Goal: Task Accomplishment & Management: Manage account settings

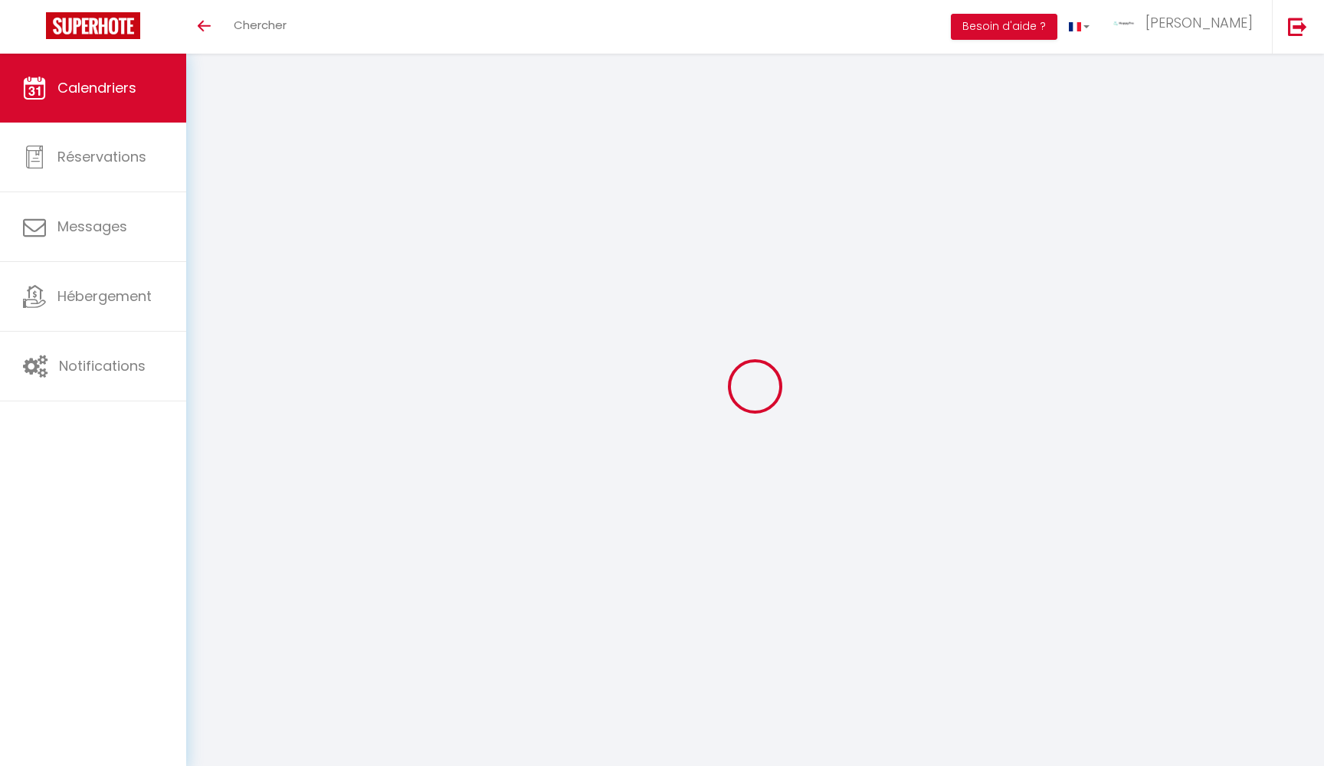
select select
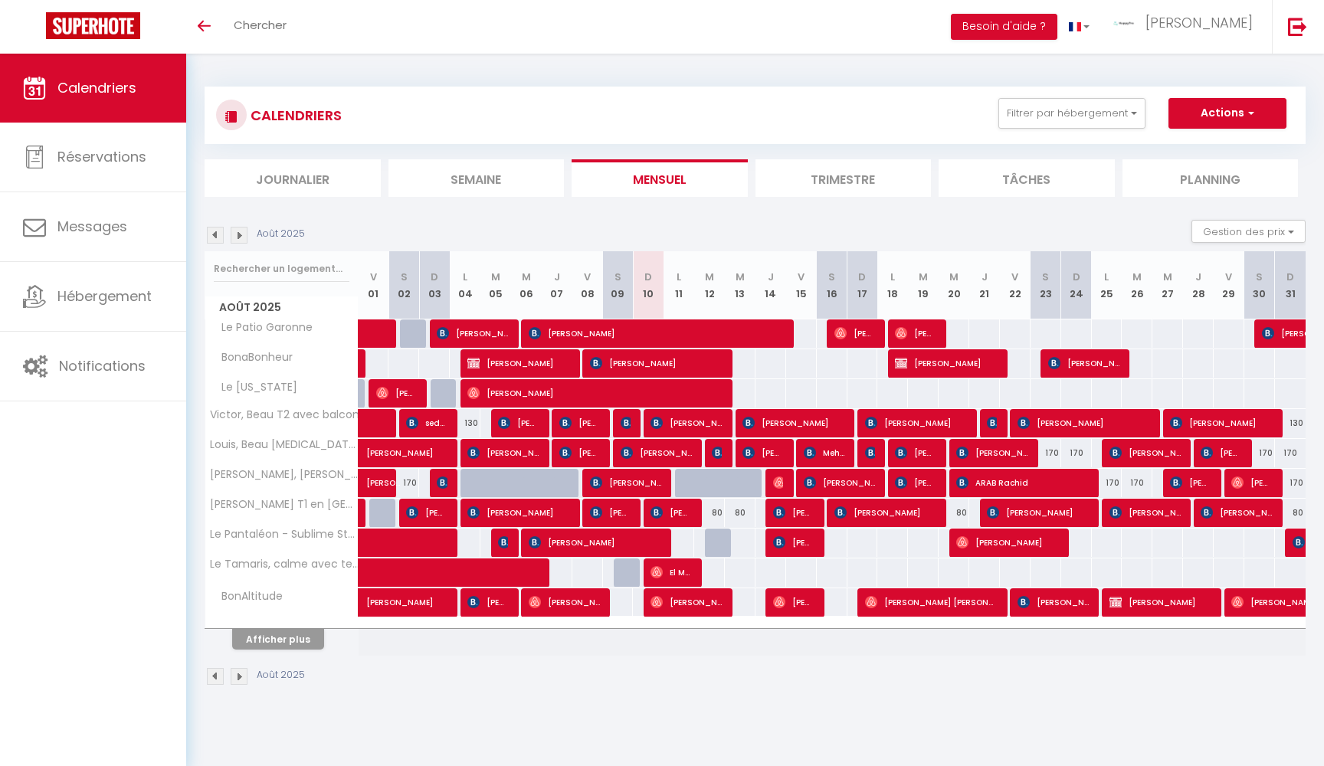
select select
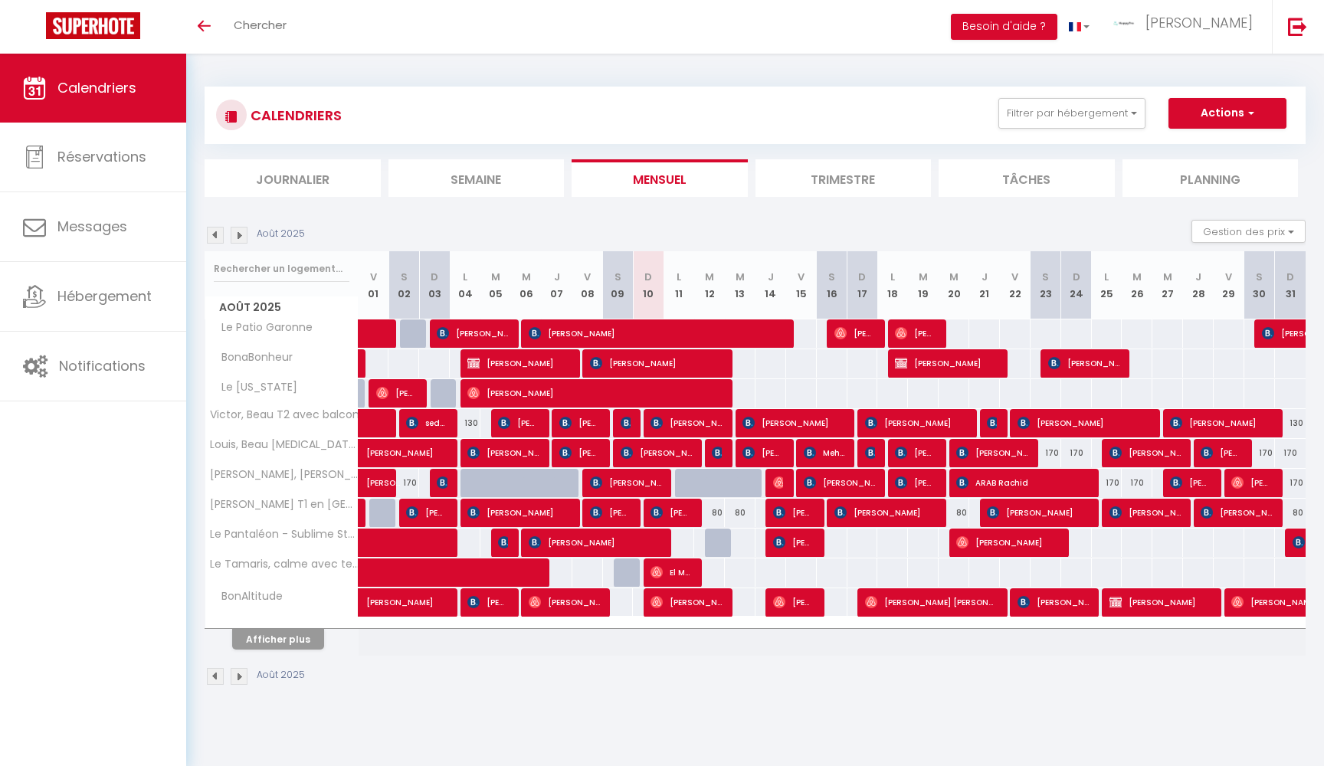
select select
click at [640, 478] on span "[PERSON_NAME]" at bounding box center [625, 482] width 71 height 29
select select "OK"
select select "KO"
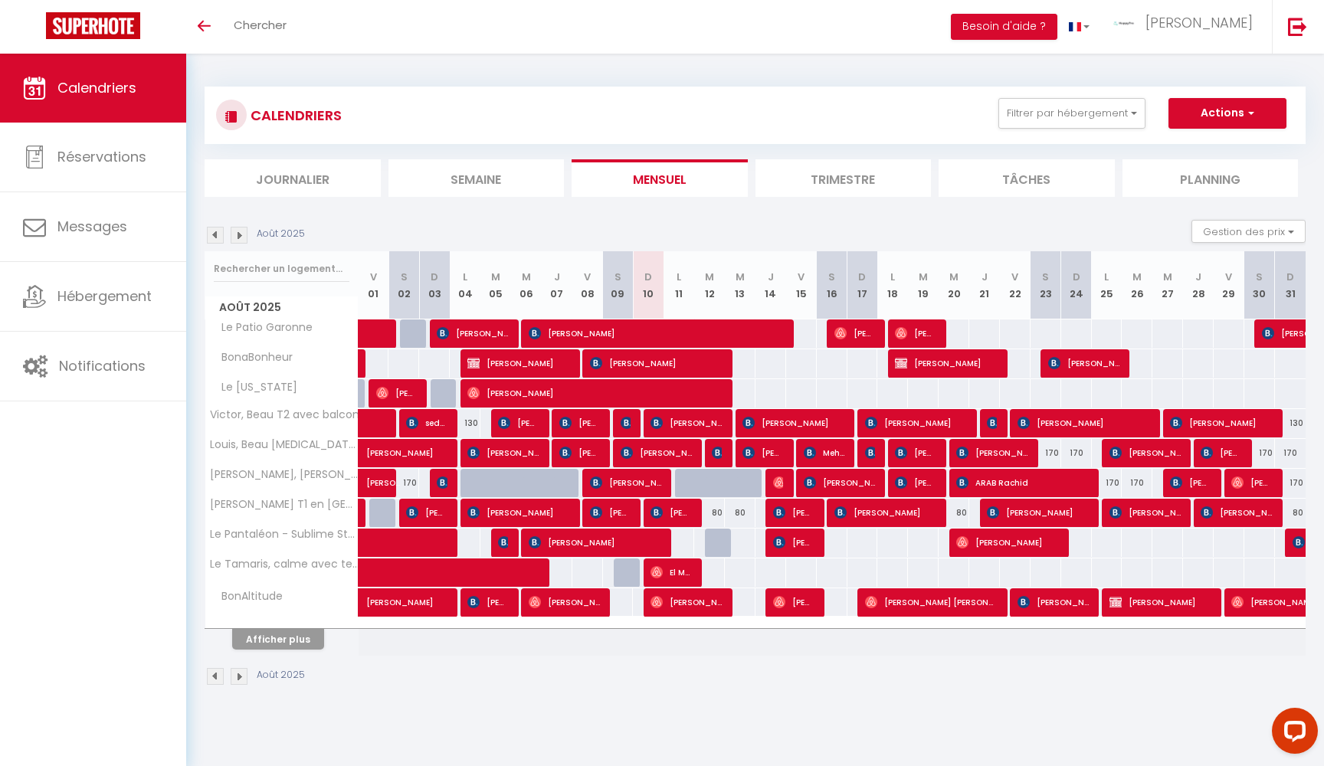
select select "0"
select select "1"
select select
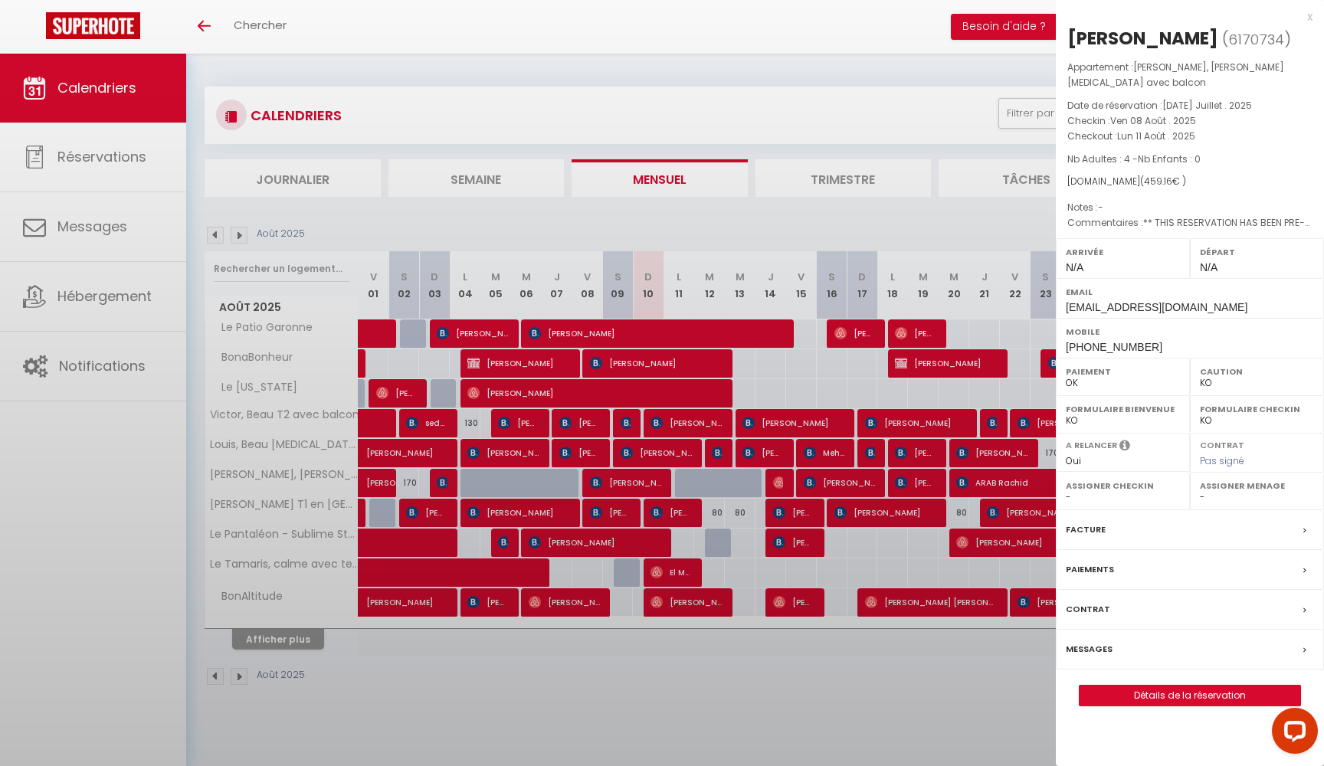
select select "19658"
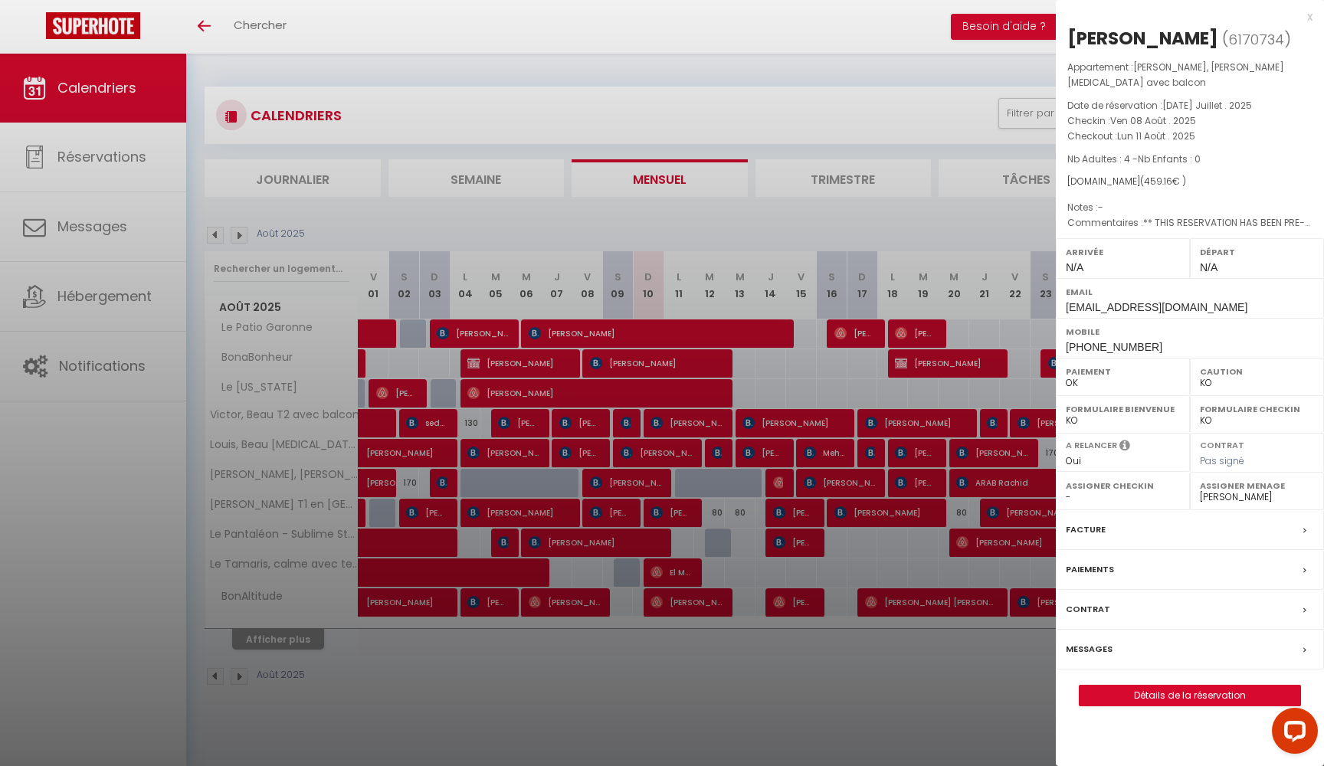
click at [671, 492] on div at bounding box center [662, 383] width 1324 height 766
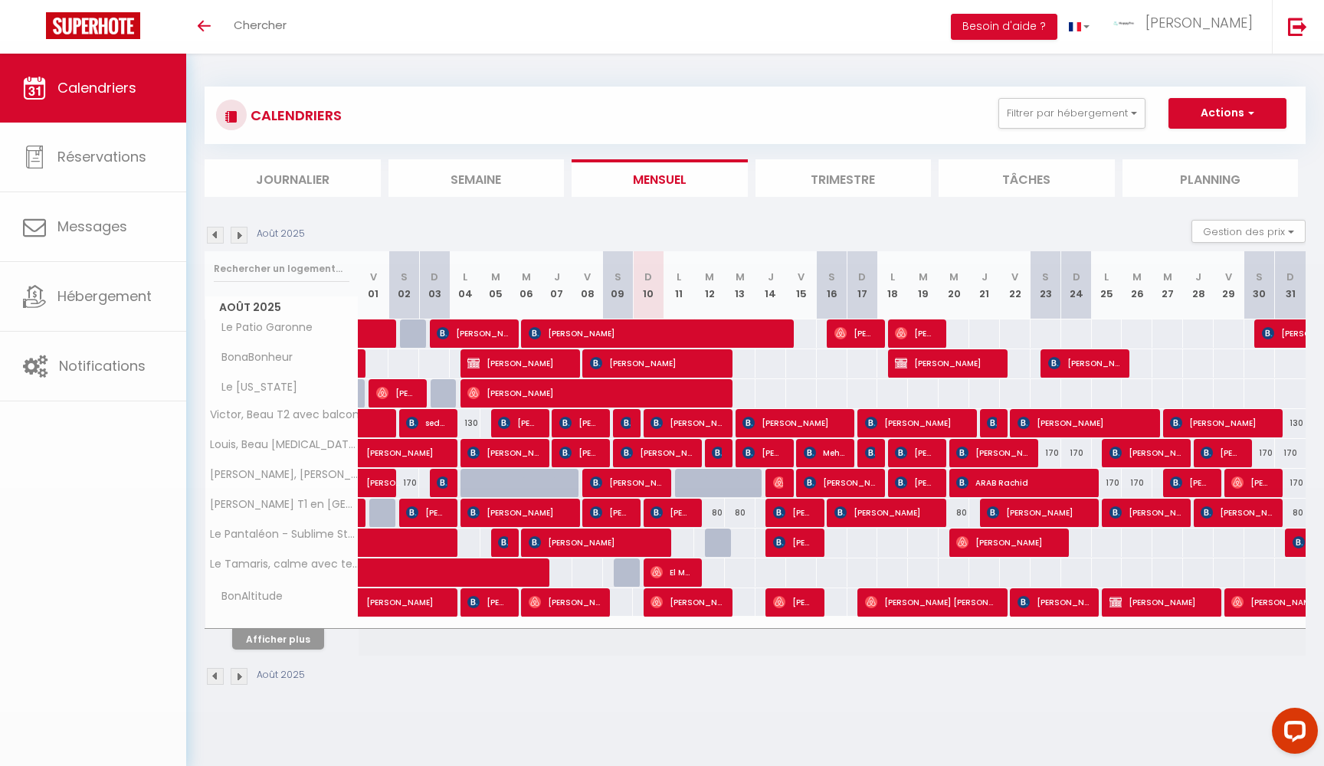
click at [650, 489] on body "Questions et aide sur la MIGRATION - [GEOGRAPHIC_DATA] ouverte de 13 à 14h puis…" at bounding box center [662, 437] width 1324 height 766
click at [634, 487] on span "[PERSON_NAME]" at bounding box center [625, 482] width 71 height 29
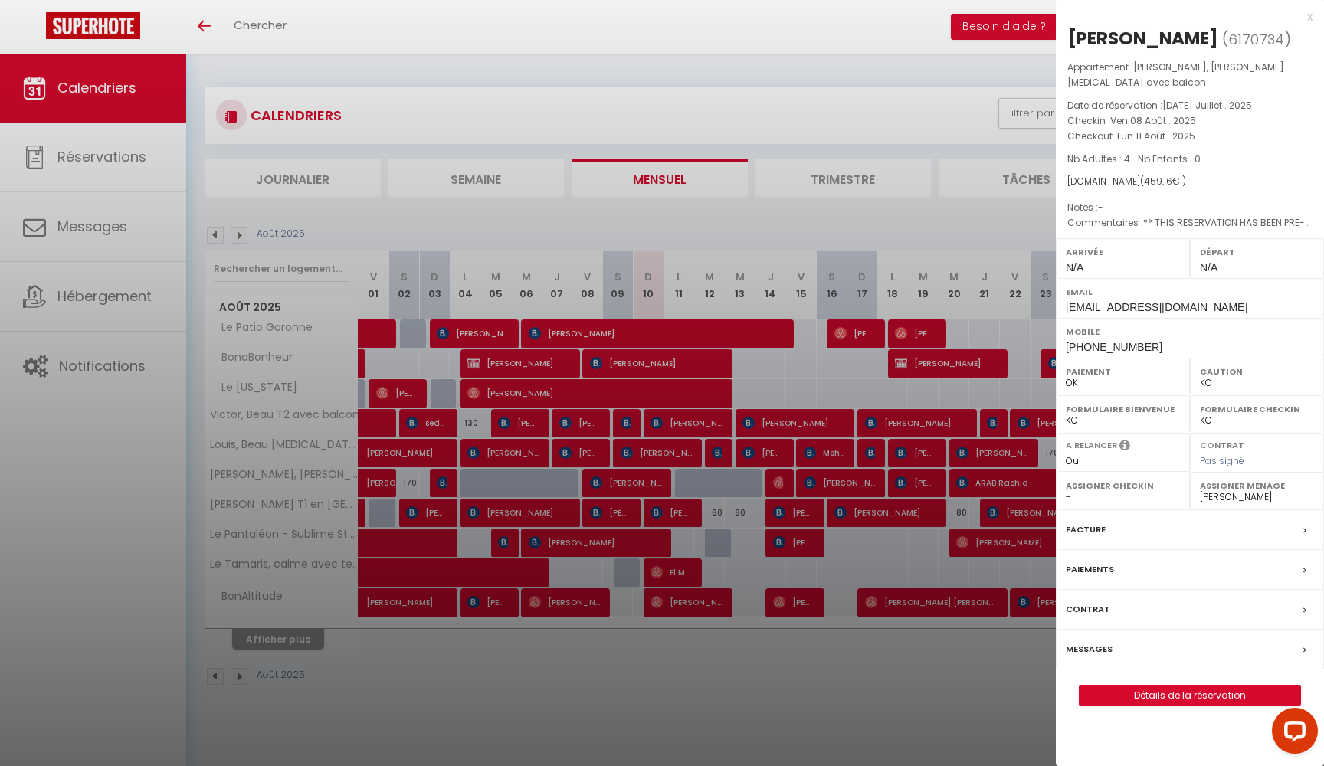
click at [634, 486] on div at bounding box center [662, 383] width 1324 height 766
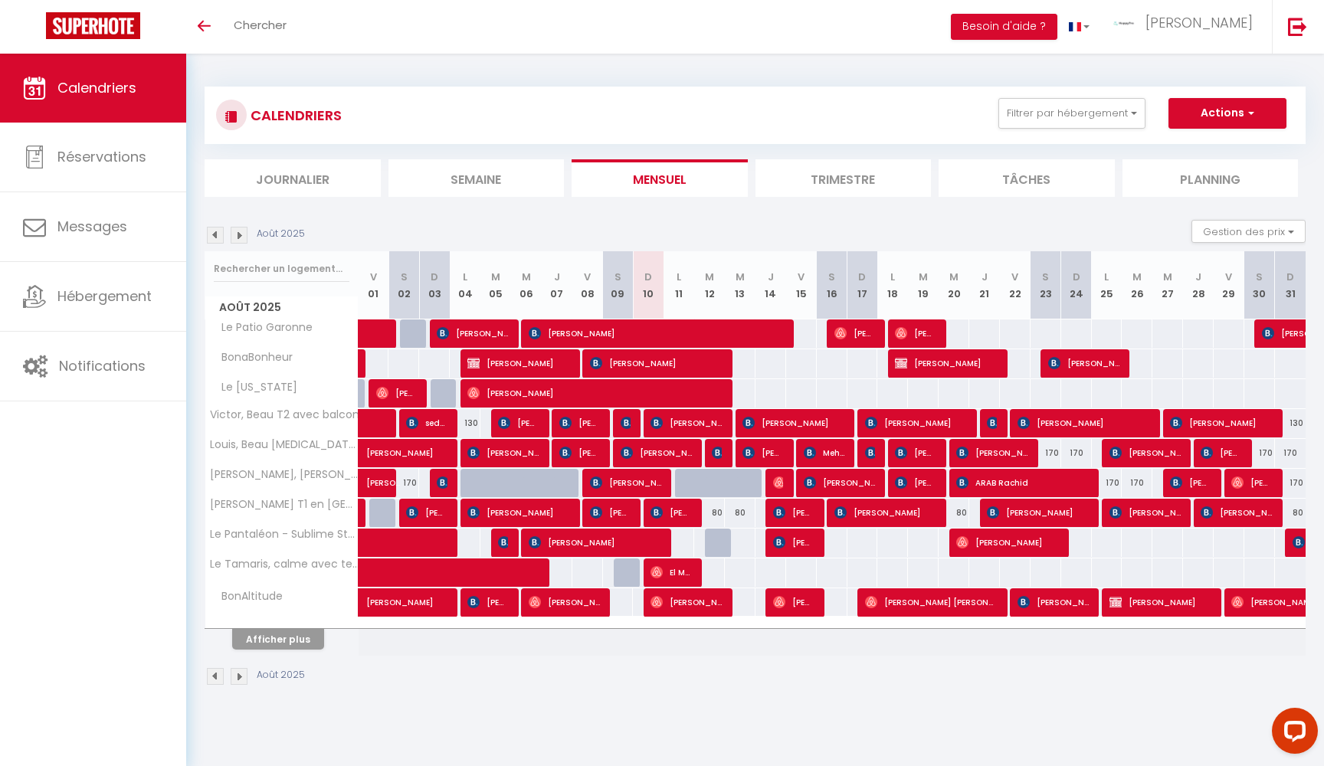
click at [783, 482] on img at bounding box center [779, 483] width 12 height 12
select select "OK"
select select
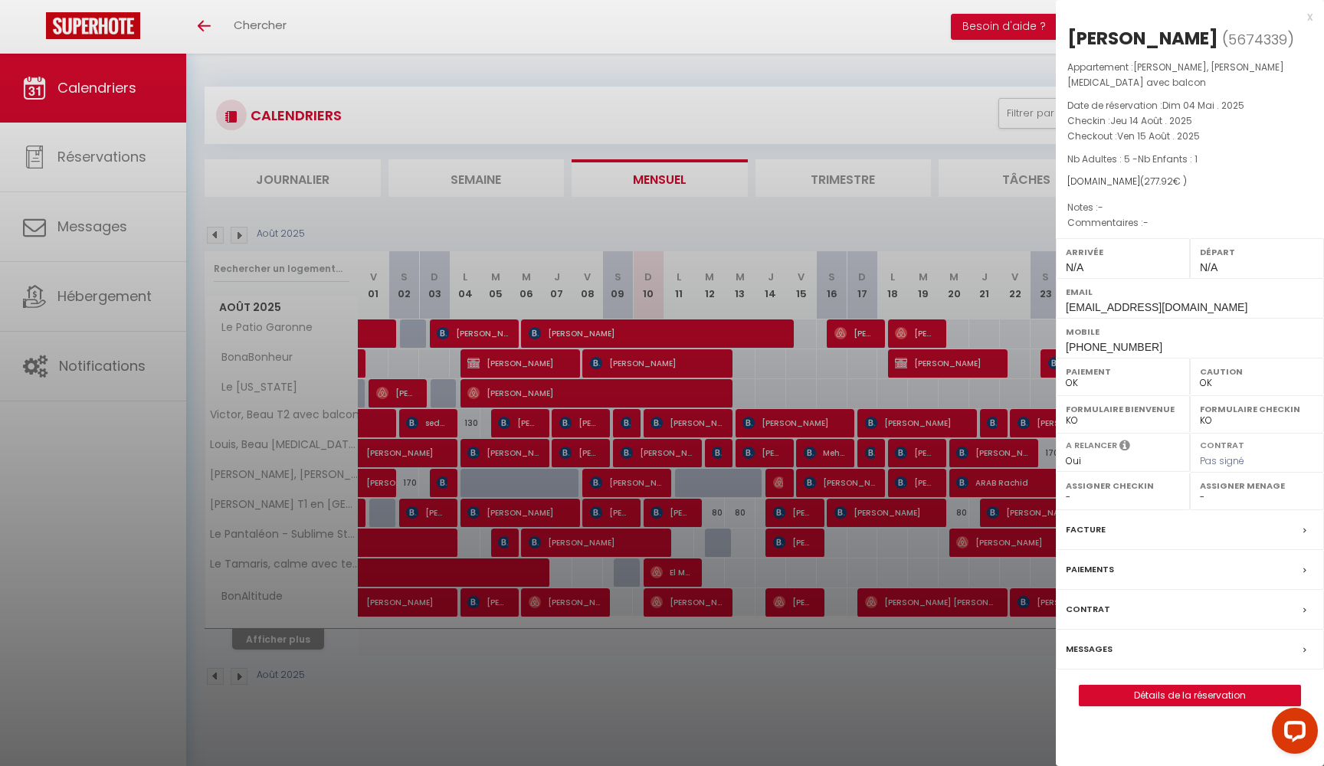
click at [776, 480] on div at bounding box center [662, 383] width 1324 height 766
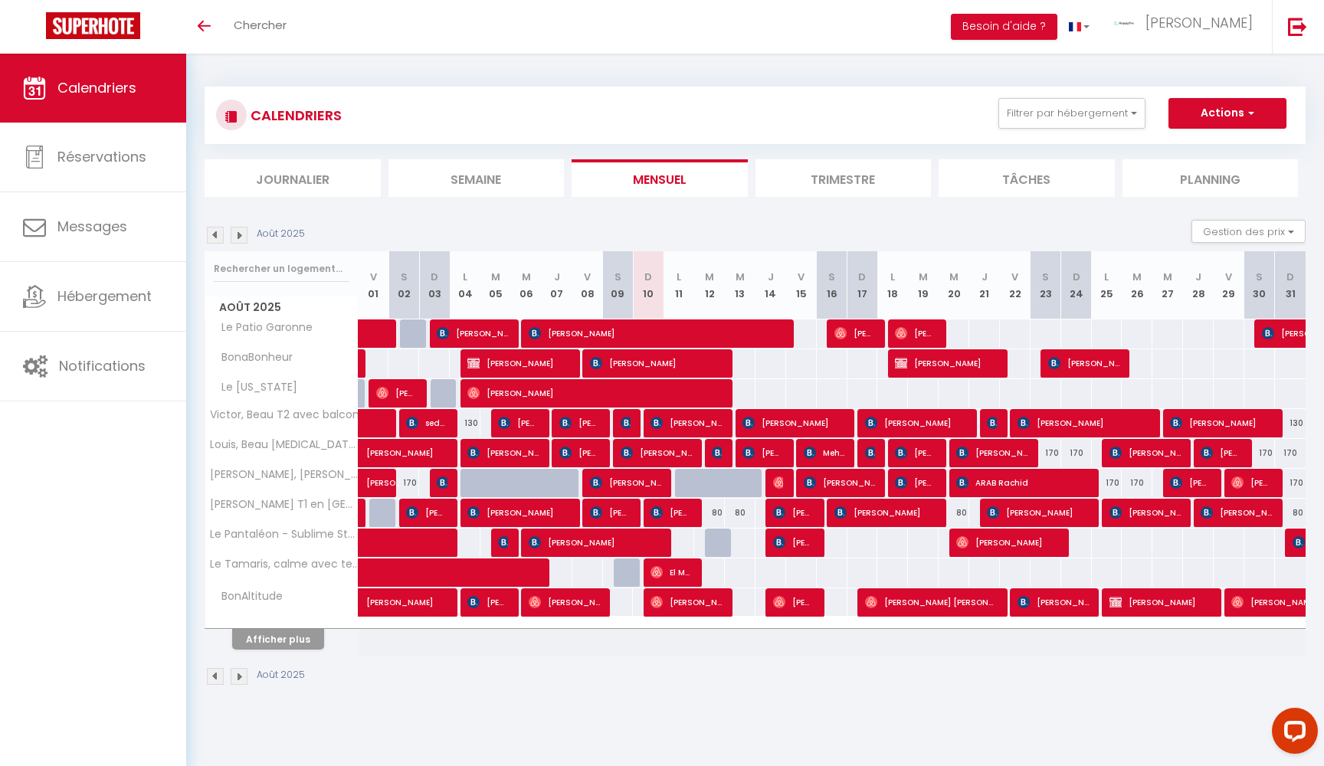
click at [726, 488] on div at bounding box center [740, 483] width 31 height 29
type input "170"
type input "Mer 13 Août 2025"
type input "[DEMOGRAPHIC_DATA] 14 Août 2025"
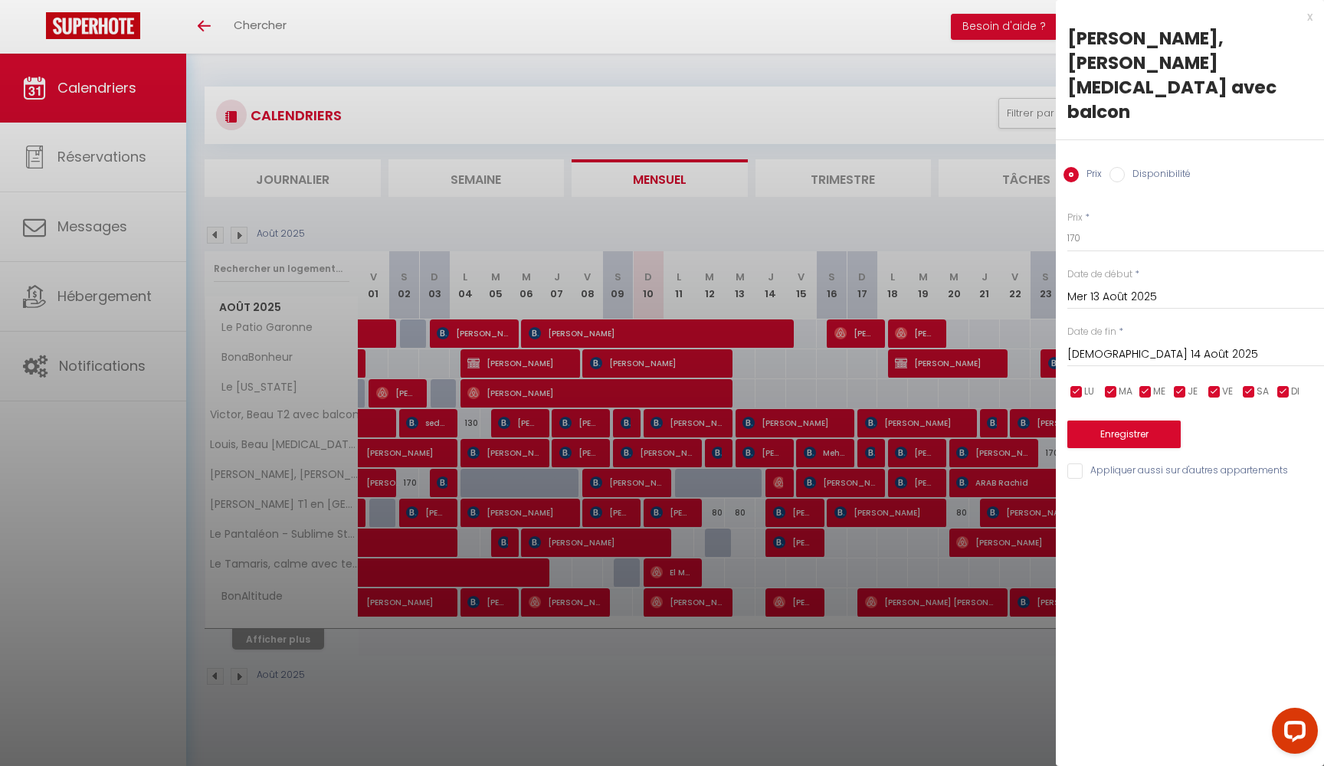
click at [723, 487] on div at bounding box center [662, 383] width 1324 height 766
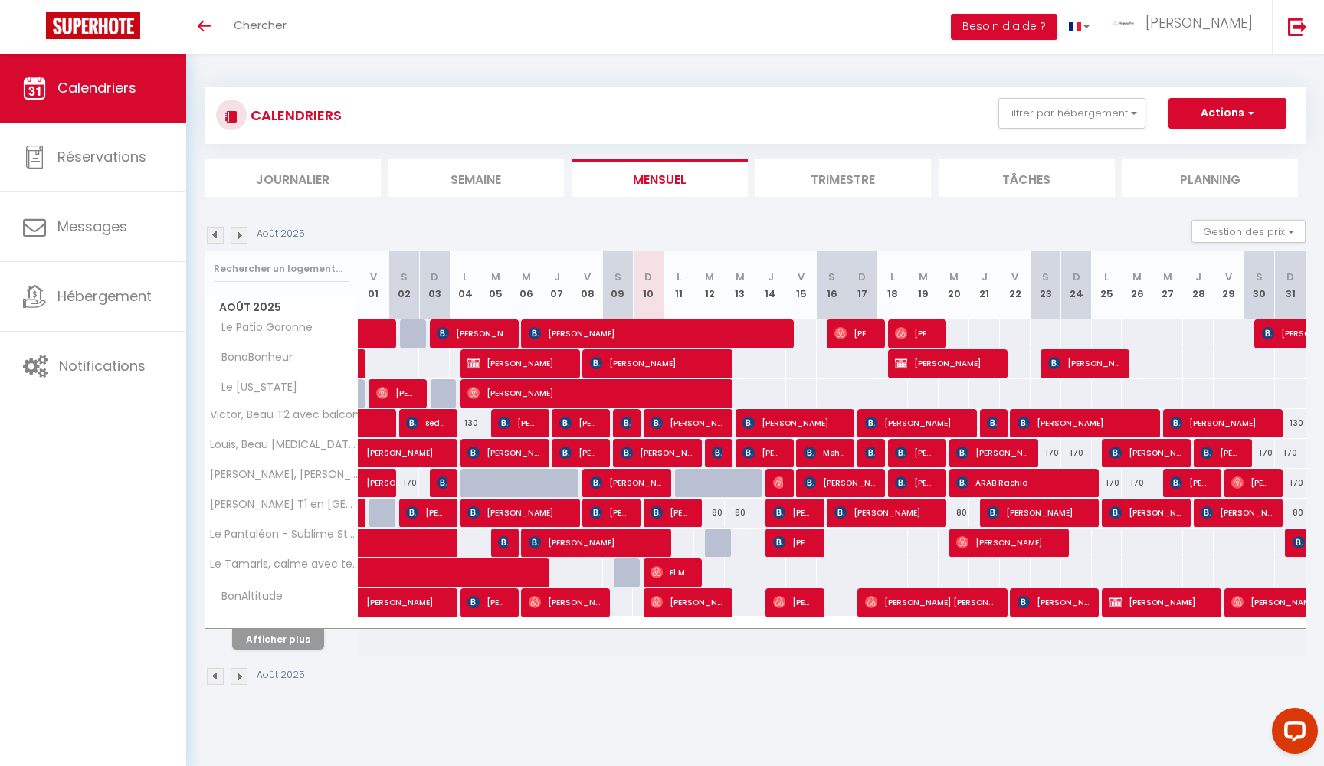
click at [779, 487] on img at bounding box center [779, 483] width 12 height 12
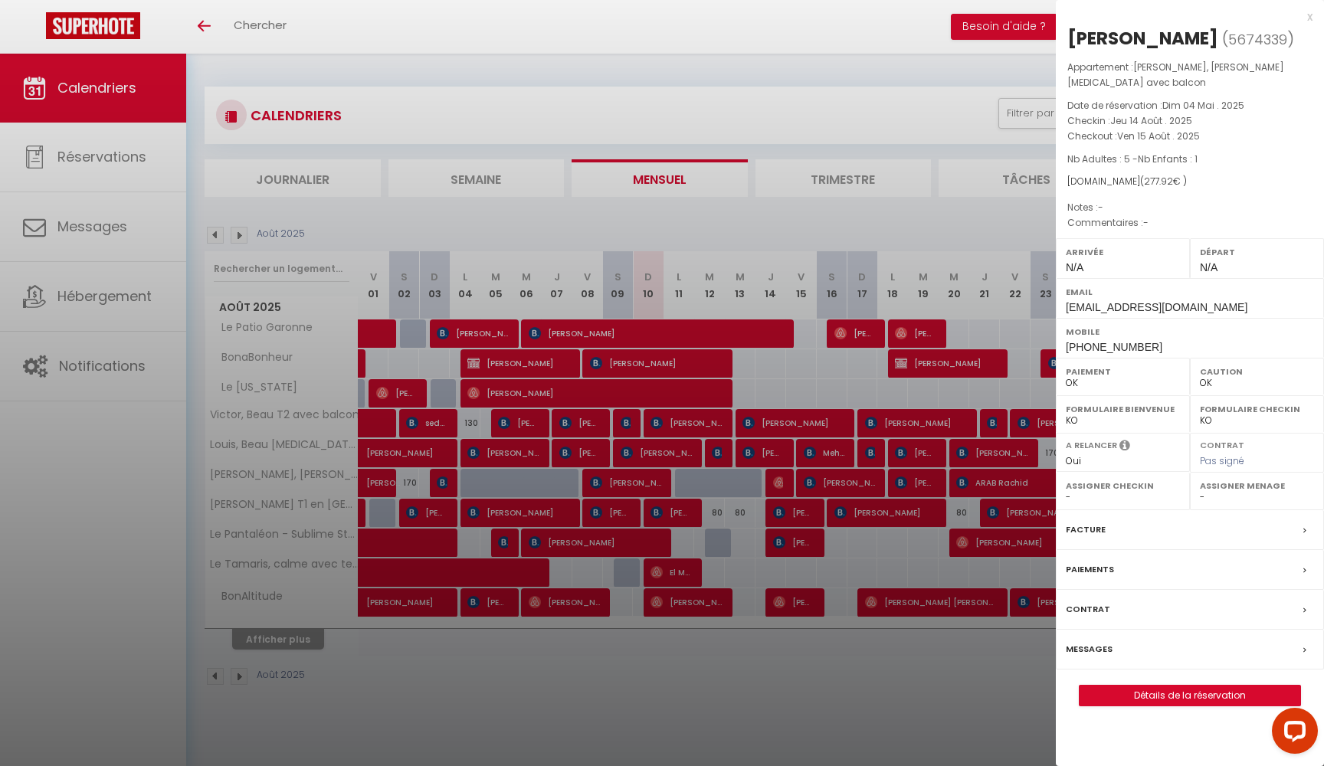
click at [778, 487] on div at bounding box center [662, 383] width 1324 height 766
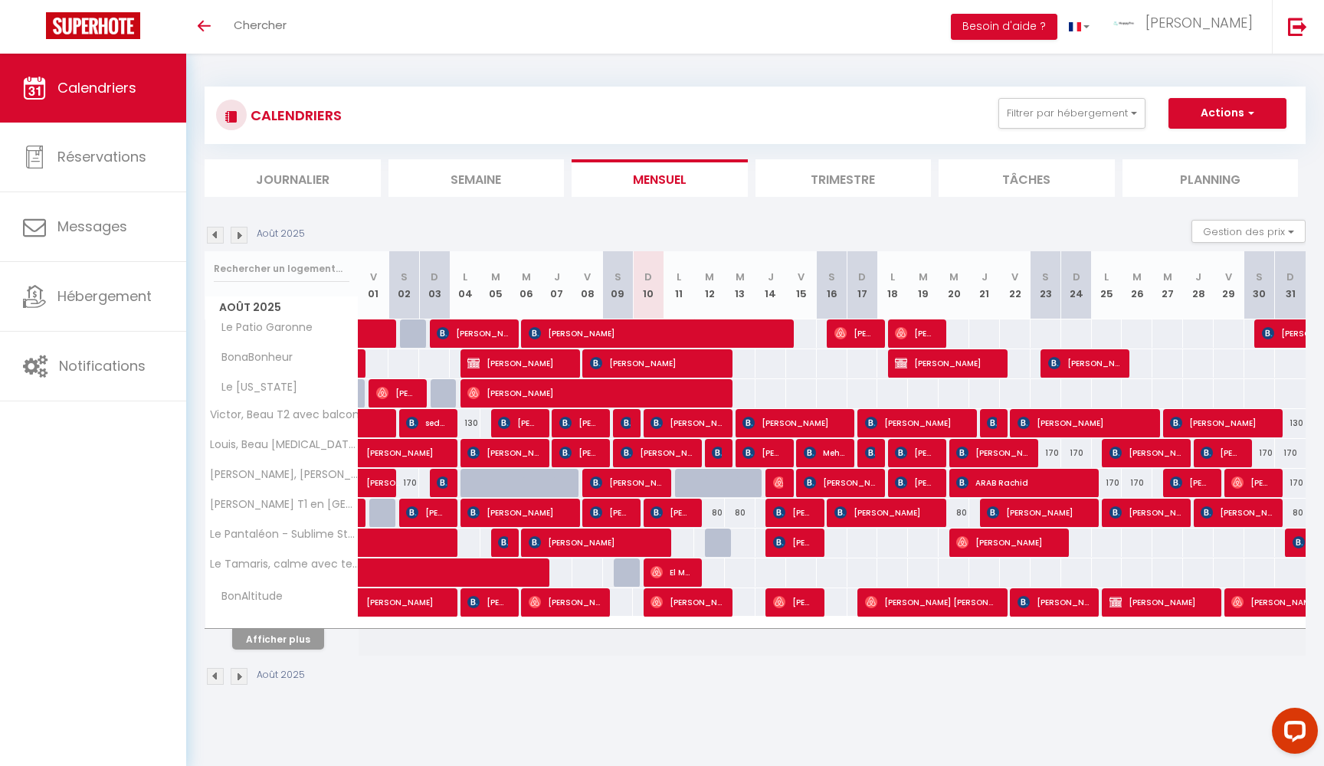
click at [655, 485] on span "[PERSON_NAME]" at bounding box center [625, 482] width 71 height 29
select select "KO"
select select "19658"
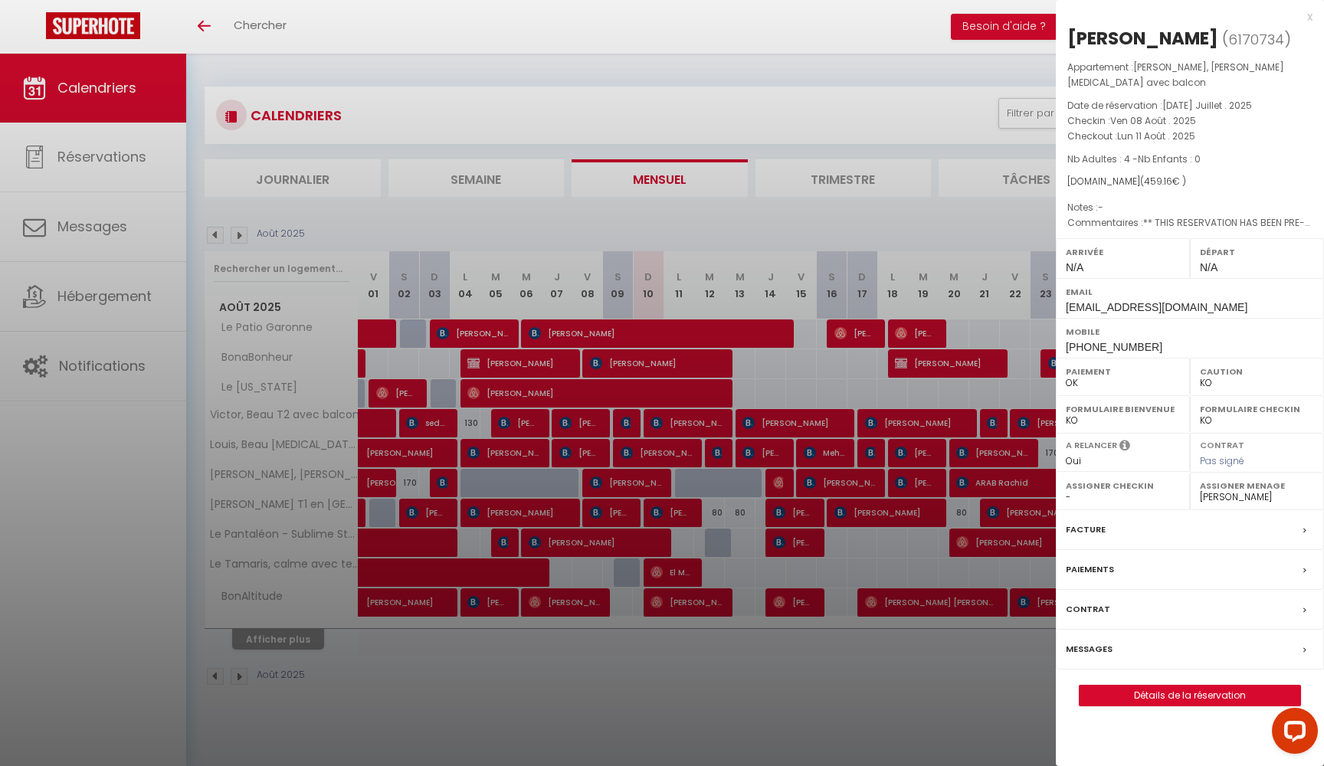
click at [736, 484] on div at bounding box center [662, 383] width 1324 height 766
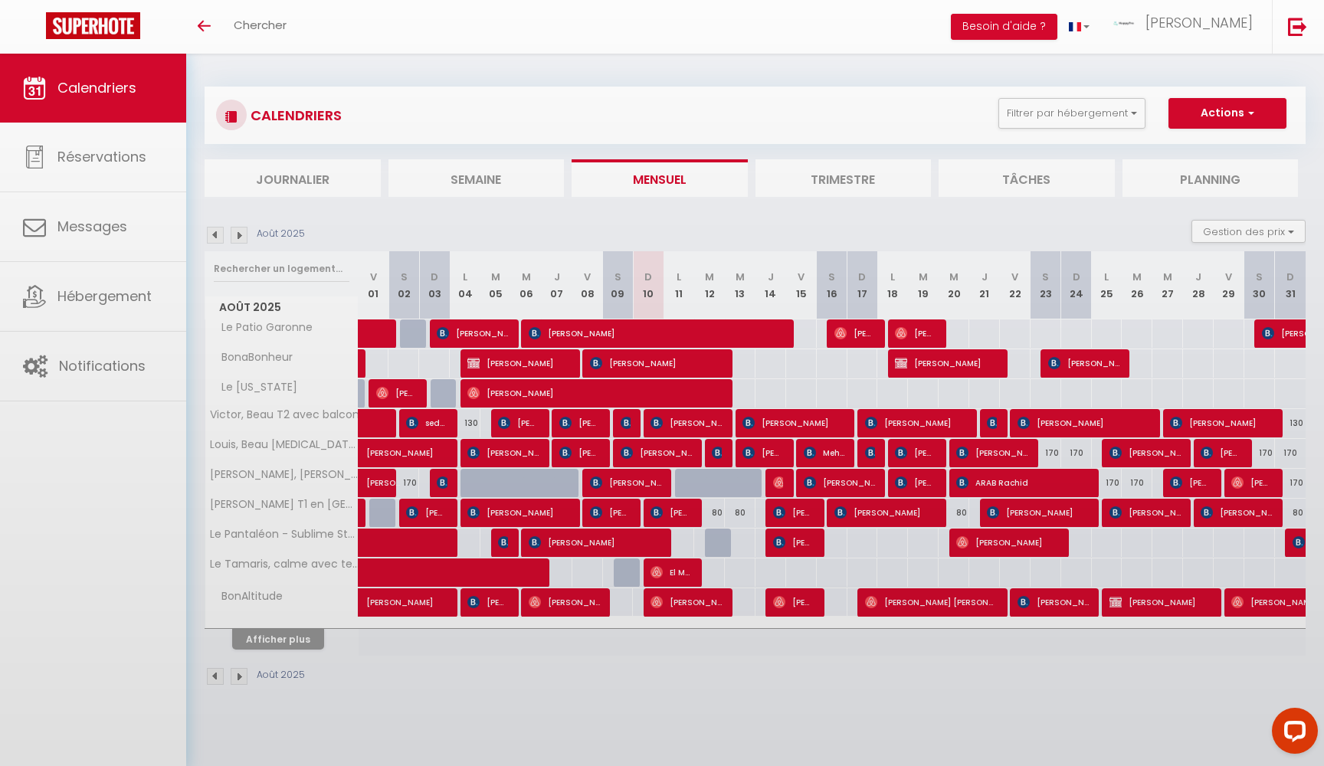
click at [778, 484] on body "Questions et aide sur la MIGRATION - [GEOGRAPHIC_DATA] ouverte de 13 à 14h puis…" at bounding box center [662, 437] width 1324 height 766
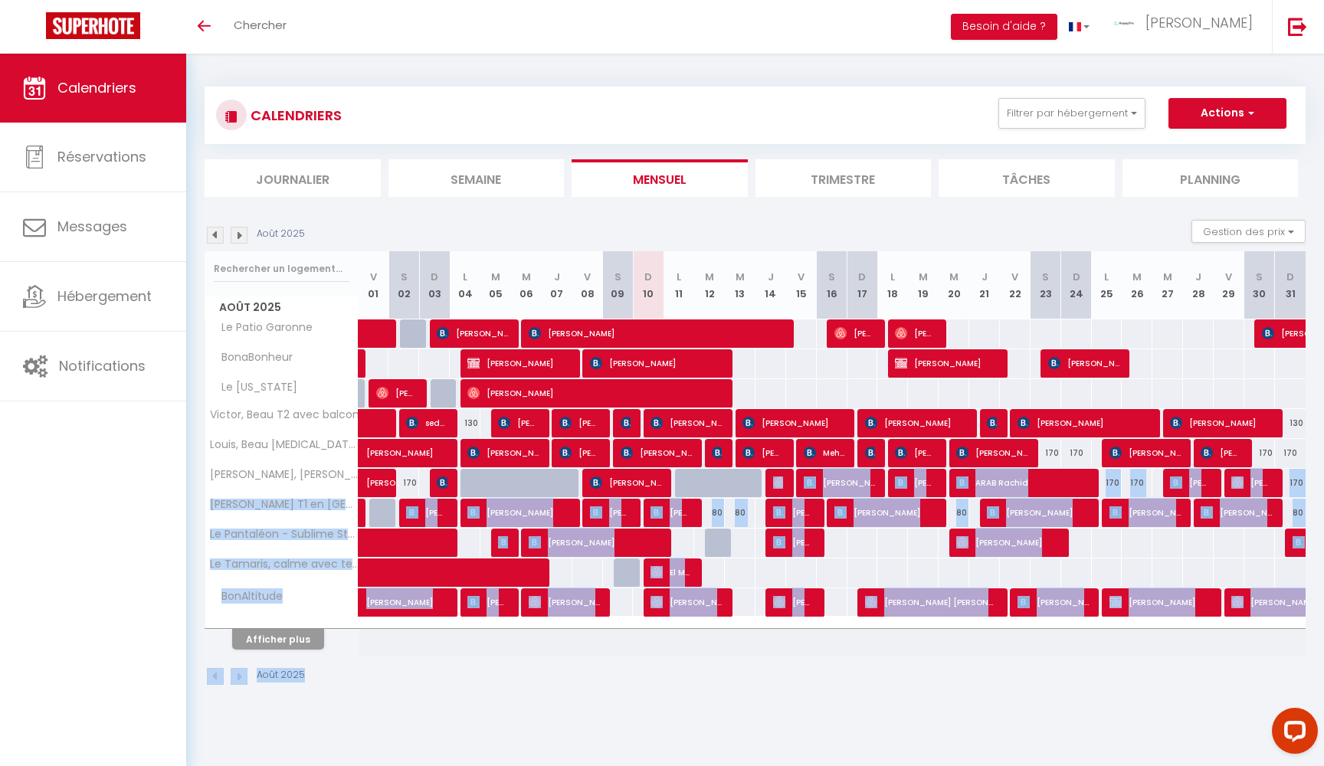
click at [778, 484] on img at bounding box center [779, 483] width 12 height 12
select select "OK"
select select
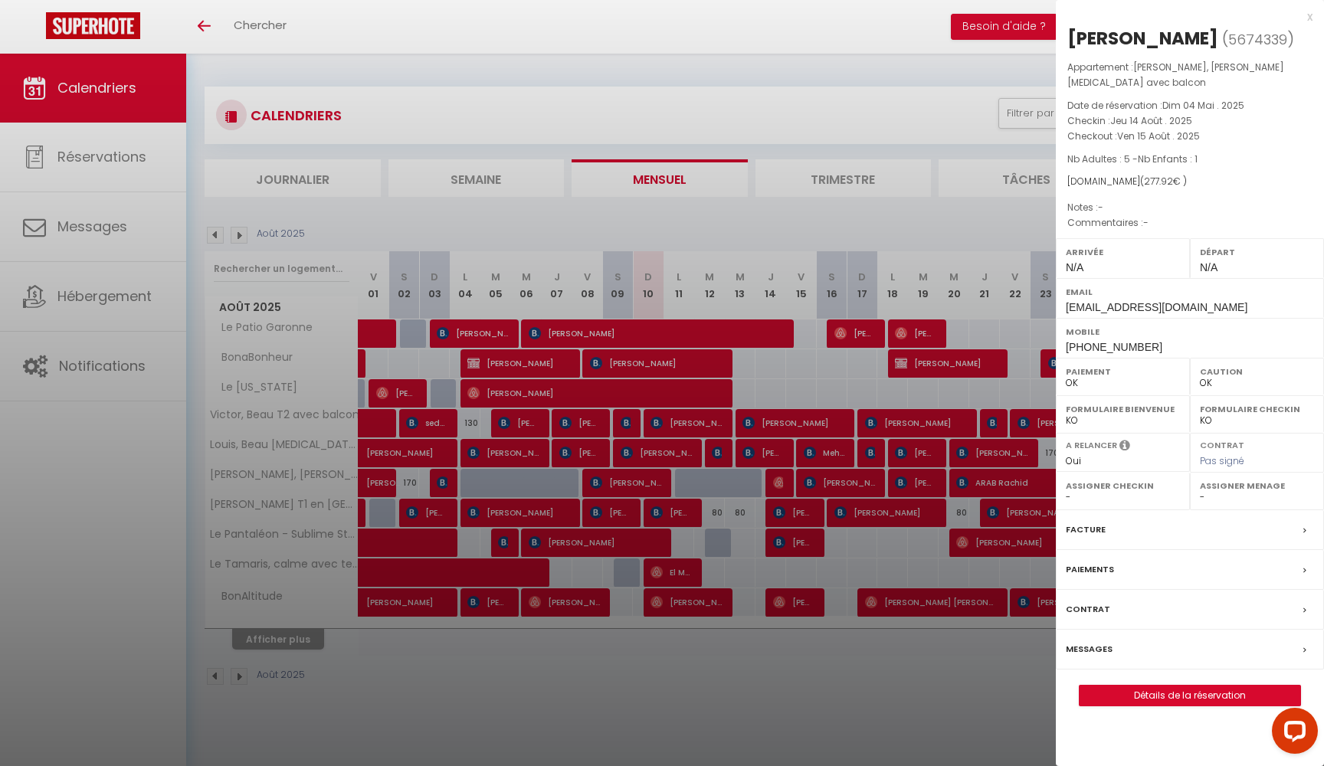
click at [765, 483] on div at bounding box center [662, 383] width 1324 height 766
